Goal: Task Accomplishment & Management: Manage account settings

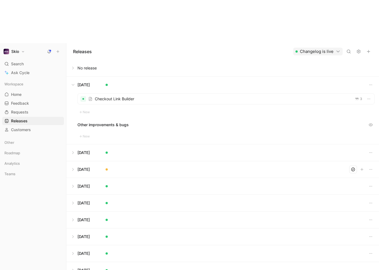
click at [17, 49] on h1 "Skio" at bounding box center [15, 51] width 8 height 5
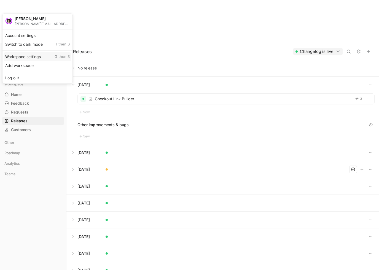
click at [20, 59] on div "Workspace settings G then S" at bounding box center [38, 56] width 68 height 9
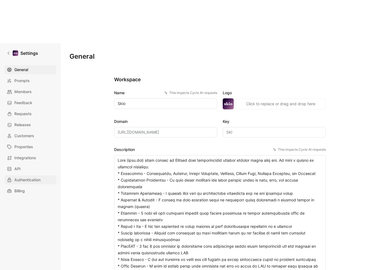
click at [33, 176] on span "Authentication" at bounding box center [27, 179] width 26 height 7
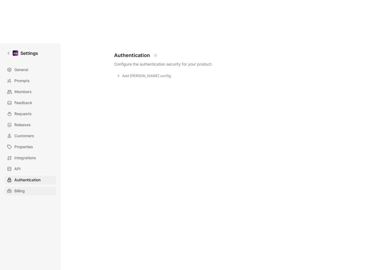
click at [29, 186] on link "Billing" at bounding box center [30, 190] width 52 height 9
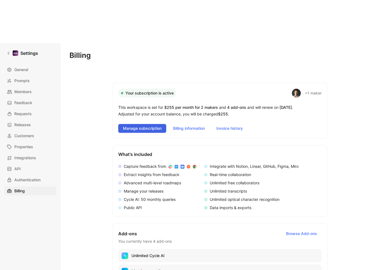
click at [151, 125] on span "Manage subscription" at bounding box center [142, 128] width 39 height 7
click at [14, 50] on div at bounding box center [16, 53] width 6 height 6
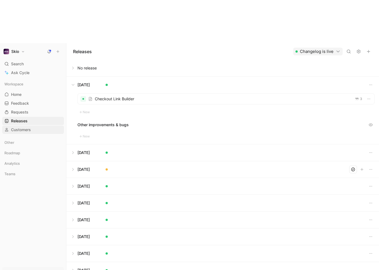
click at [20, 127] on span "Customers" at bounding box center [21, 130] width 20 height 6
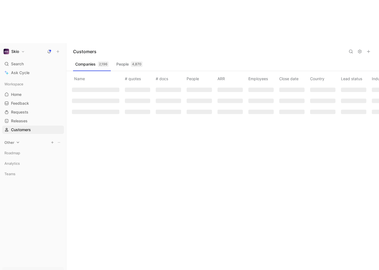
click at [10, 140] on span "Other" at bounding box center [9, 143] width 10 height 6
click at [14, 172] on span "Roadmap" at bounding box center [12, 175] width 16 height 6
click at [20, 221] on span "Analytics" at bounding box center [11, 224] width 15 height 6
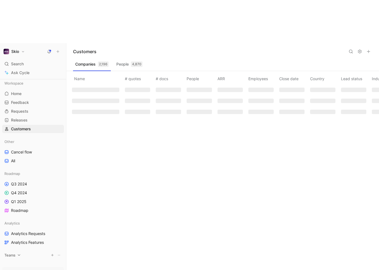
click at [18, 253] on icon at bounding box center [19, 255] width 4 height 4
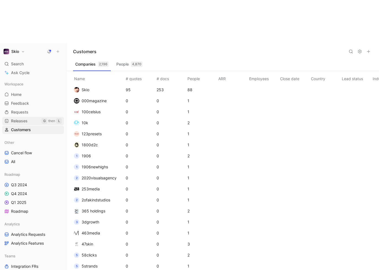
click at [21, 118] on span "Releases" at bounding box center [19, 121] width 17 height 6
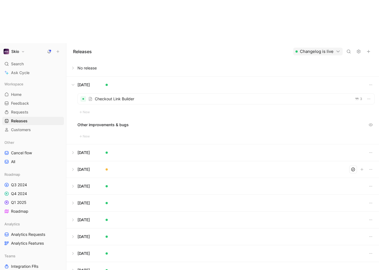
click at [338, 51] on use "button" at bounding box center [337, 51] width 3 height 1
click at [358, 49] on icon at bounding box center [358, 51] width 4 height 4
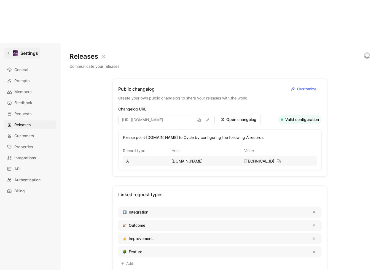
click at [6, 48] on link "Settings" at bounding box center [22, 53] width 36 height 11
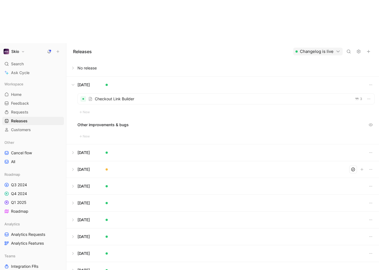
click at [304, 48] on button "Changelog is live" at bounding box center [317, 52] width 49 height 8
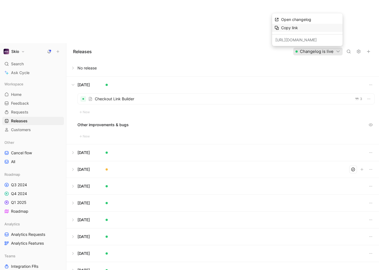
click at [296, 31] on div "Copy link" at bounding box center [310, 28] width 59 height 7
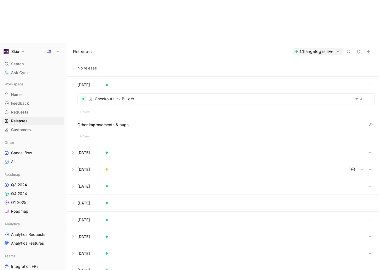
click at [355, 48] on button at bounding box center [358, 52] width 8 height 8
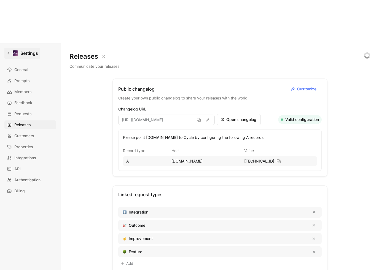
click at [6, 48] on link "Settings" at bounding box center [22, 53] width 36 height 11
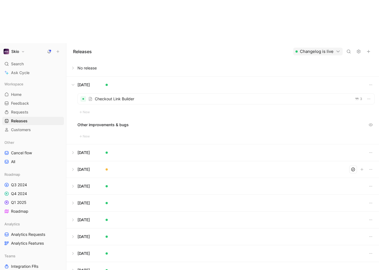
click at [306, 48] on button "Changelog is live" at bounding box center [317, 52] width 49 height 8
